Goal: Transaction & Acquisition: Purchase product/service

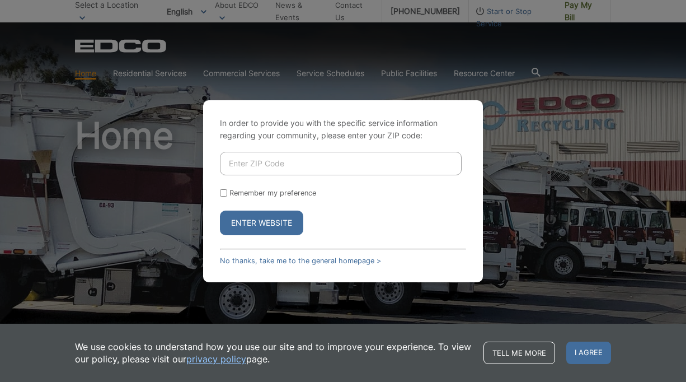
click at [256, 161] on input "Enter ZIP Code" at bounding box center [341, 163] width 242 height 23
type input "92028"
click at [222, 191] on input "Remember my preference" at bounding box center [223, 192] width 7 height 7
checkbox input "true"
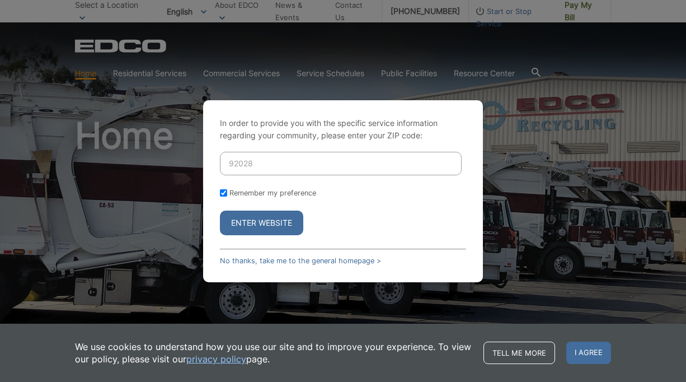
click at [259, 221] on button "Enter Website" at bounding box center [261, 222] width 83 height 25
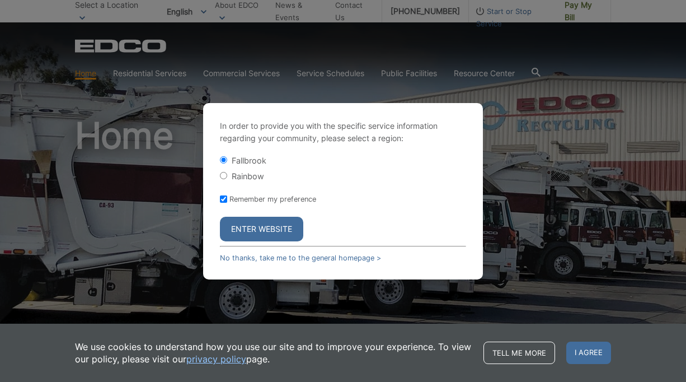
click at [252, 223] on button "Enter Website" at bounding box center [261, 229] width 83 height 25
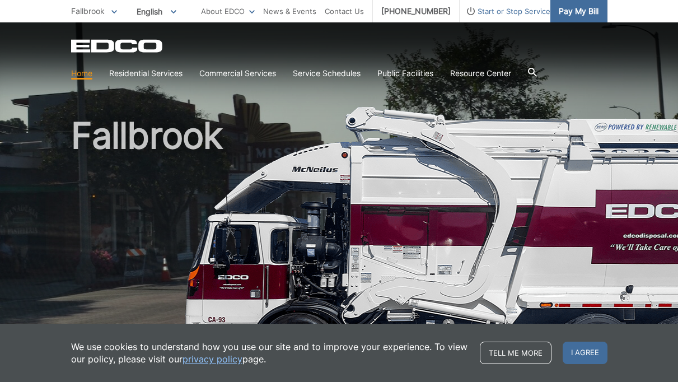
click at [587, 12] on span "Pay My Bill" at bounding box center [578, 11] width 40 height 12
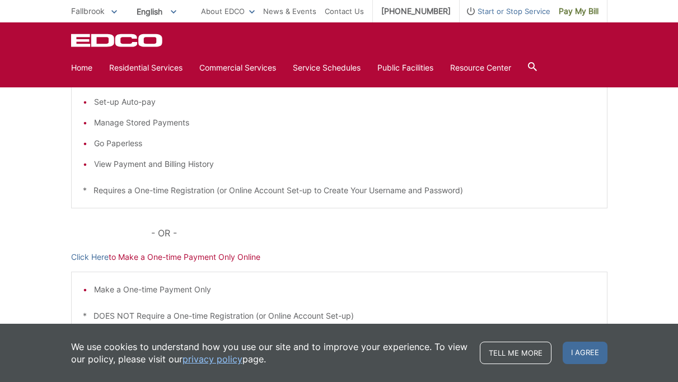
scroll to position [260, 0]
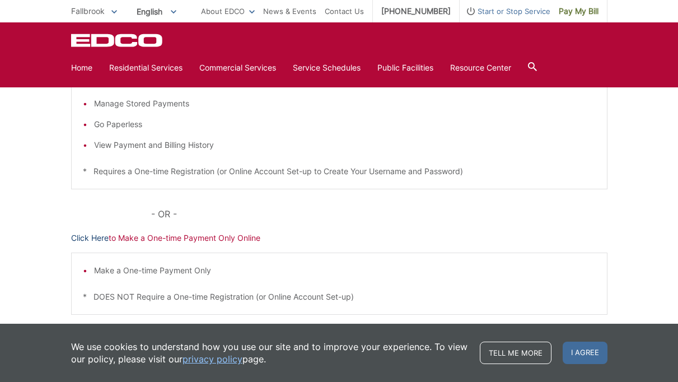
click at [76, 237] on link "Click Here" at bounding box center [89, 238] width 37 height 12
